Goal: Find contact information: Find contact information

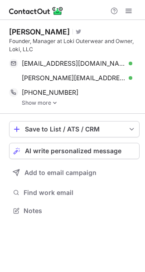
scroll to position [205, 145]
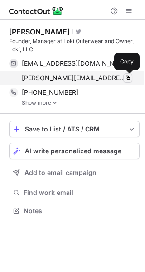
click at [128, 79] on span at bounding box center [127, 77] width 7 height 7
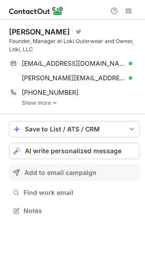
scroll to position [205, 145]
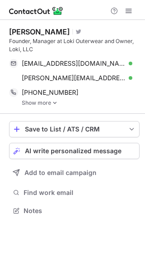
click at [51, 101] on link "Show more" at bounding box center [81, 103] width 118 height 6
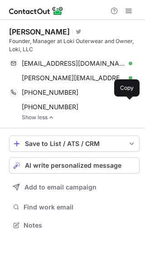
scroll to position [219, 145]
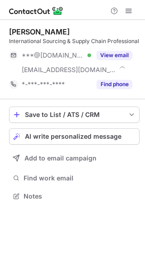
scroll to position [190, 145]
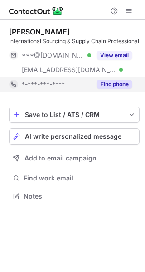
click at [109, 86] on button "Find phone" at bounding box center [115, 84] width 36 height 9
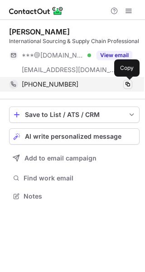
click at [126, 85] on span at bounding box center [127, 84] width 7 height 7
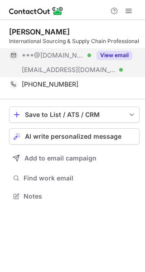
click at [116, 58] on button "View email" at bounding box center [115, 55] width 36 height 9
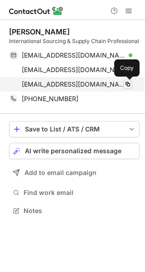
click at [128, 86] on span at bounding box center [127, 84] width 7 height 7
